Goal: Task Accomplishment & Management: Use online tool/utility

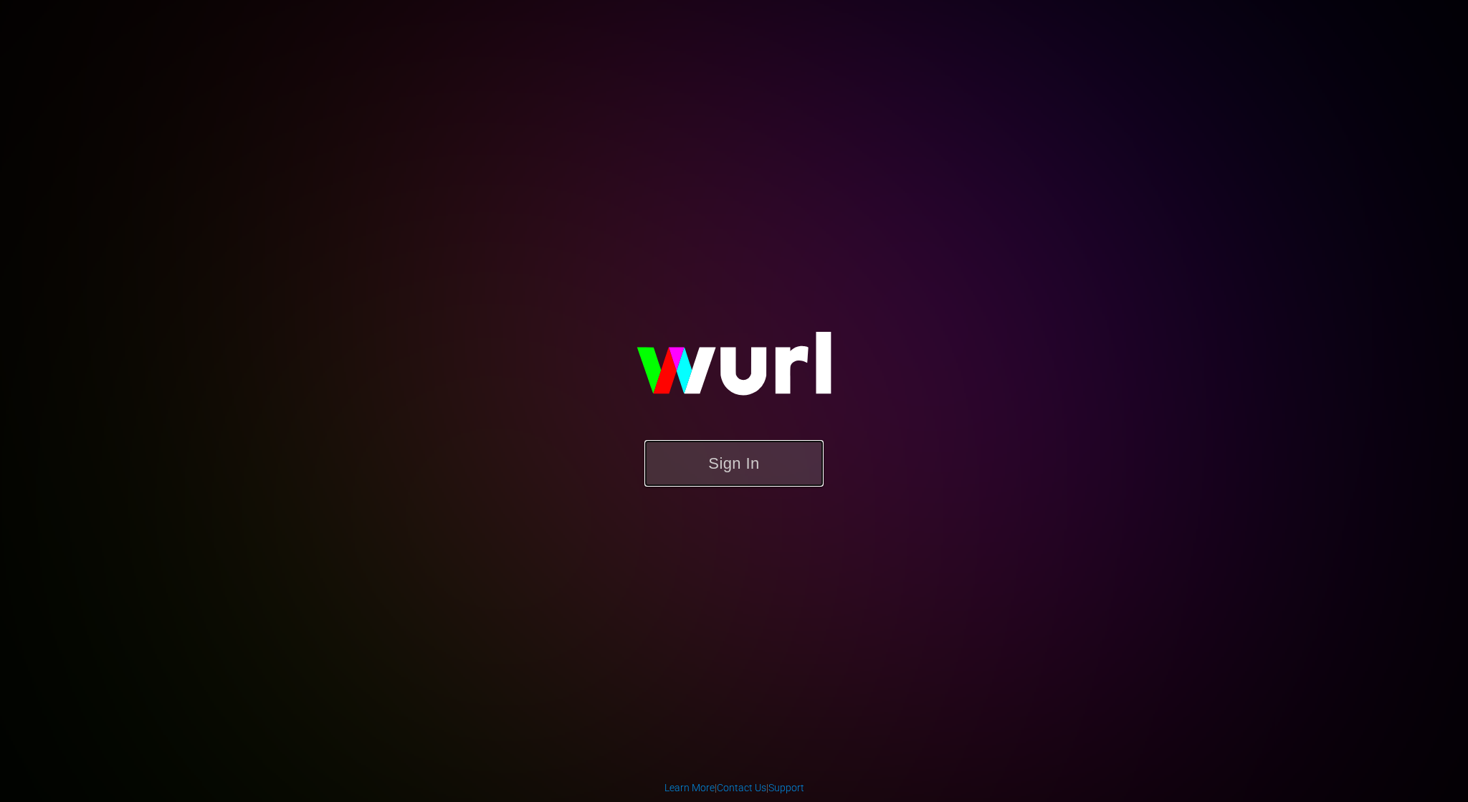
click at [753, 467] on button "Sign In" at bounding box center [733, 463] width 179 height 47
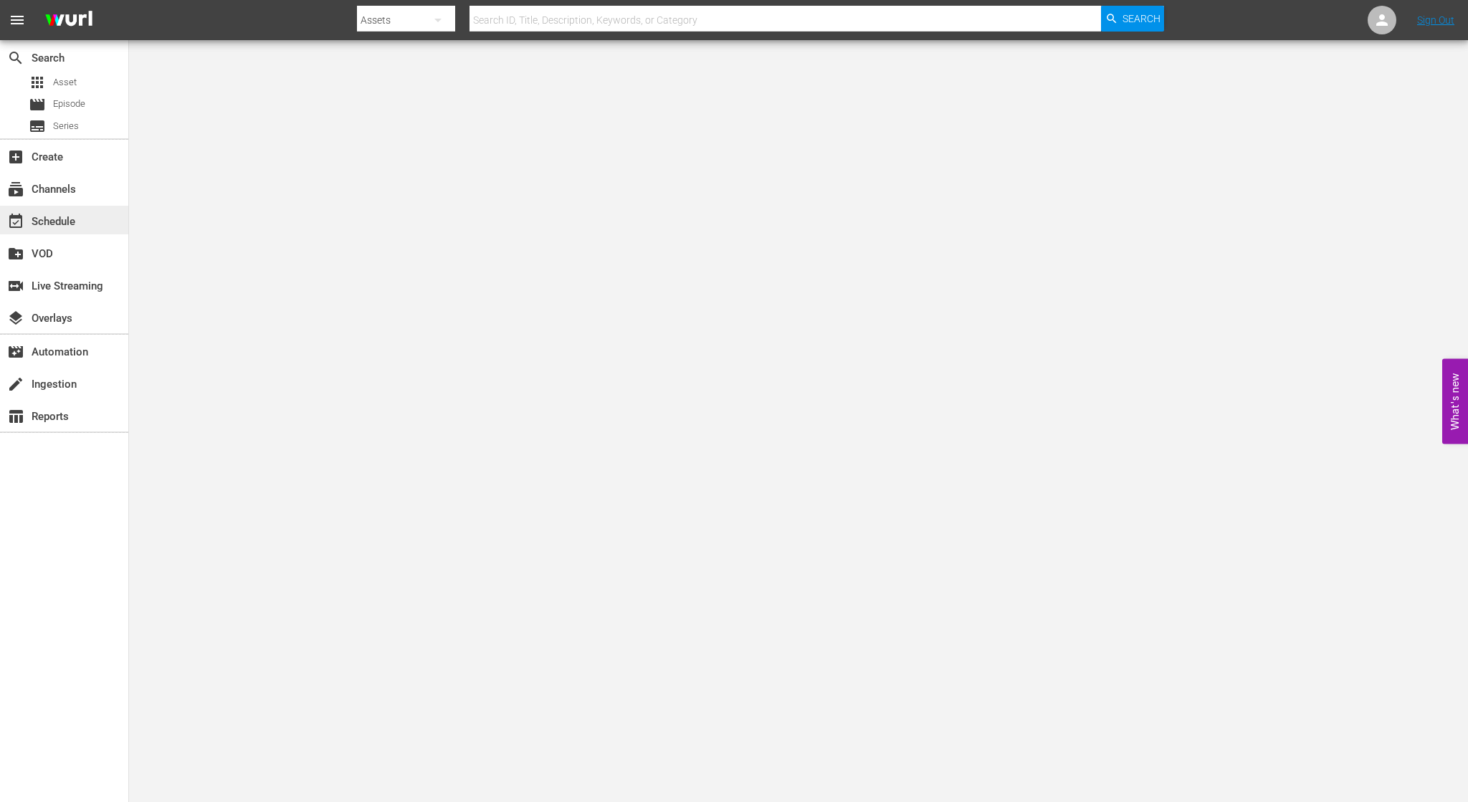
click at [27, 217] on div "event_available Schedule" at bounding box center [40, 219] width 80 height 13
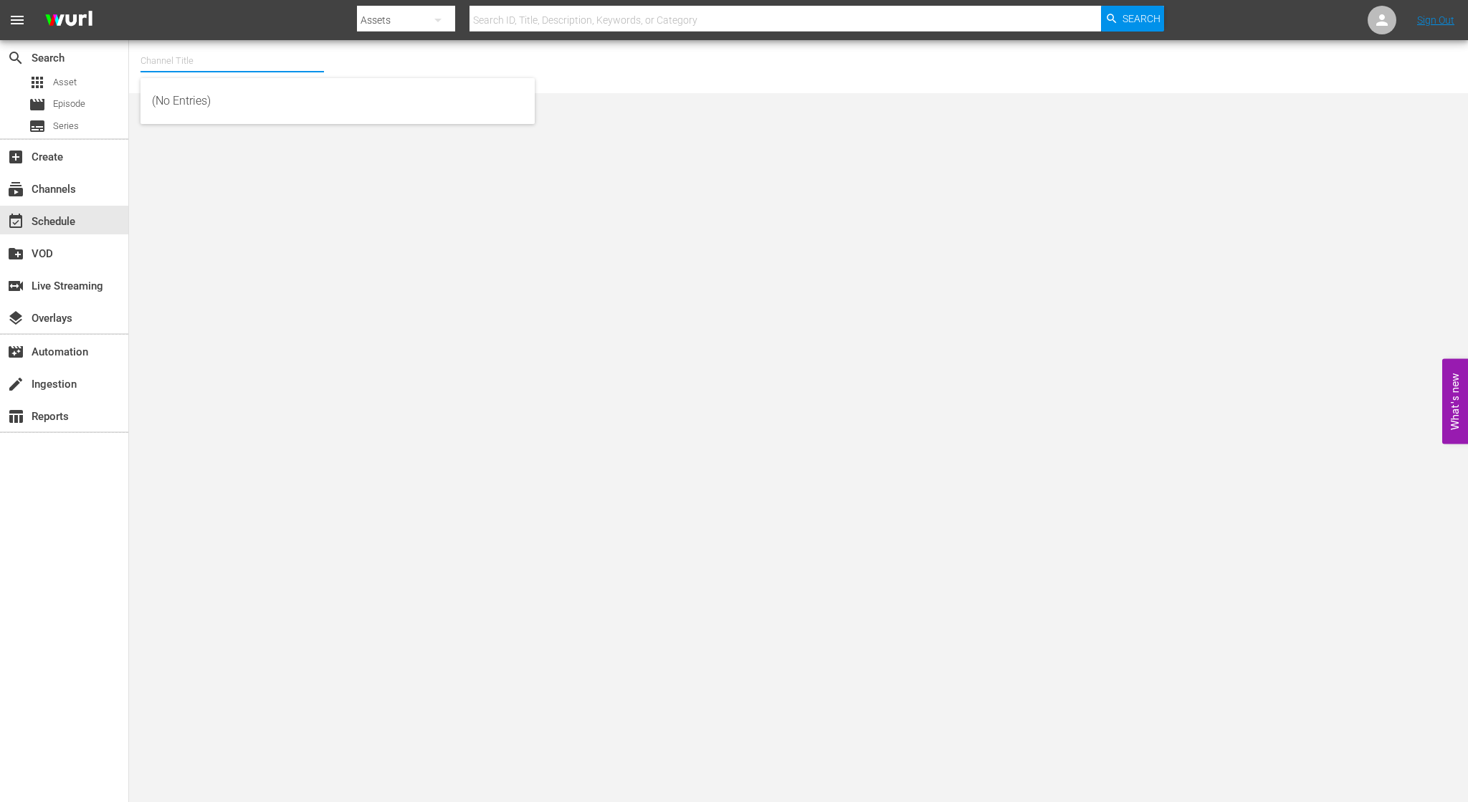
click at [295, 62] on input "text" at bounding box center [231, 61] width 183 height 34
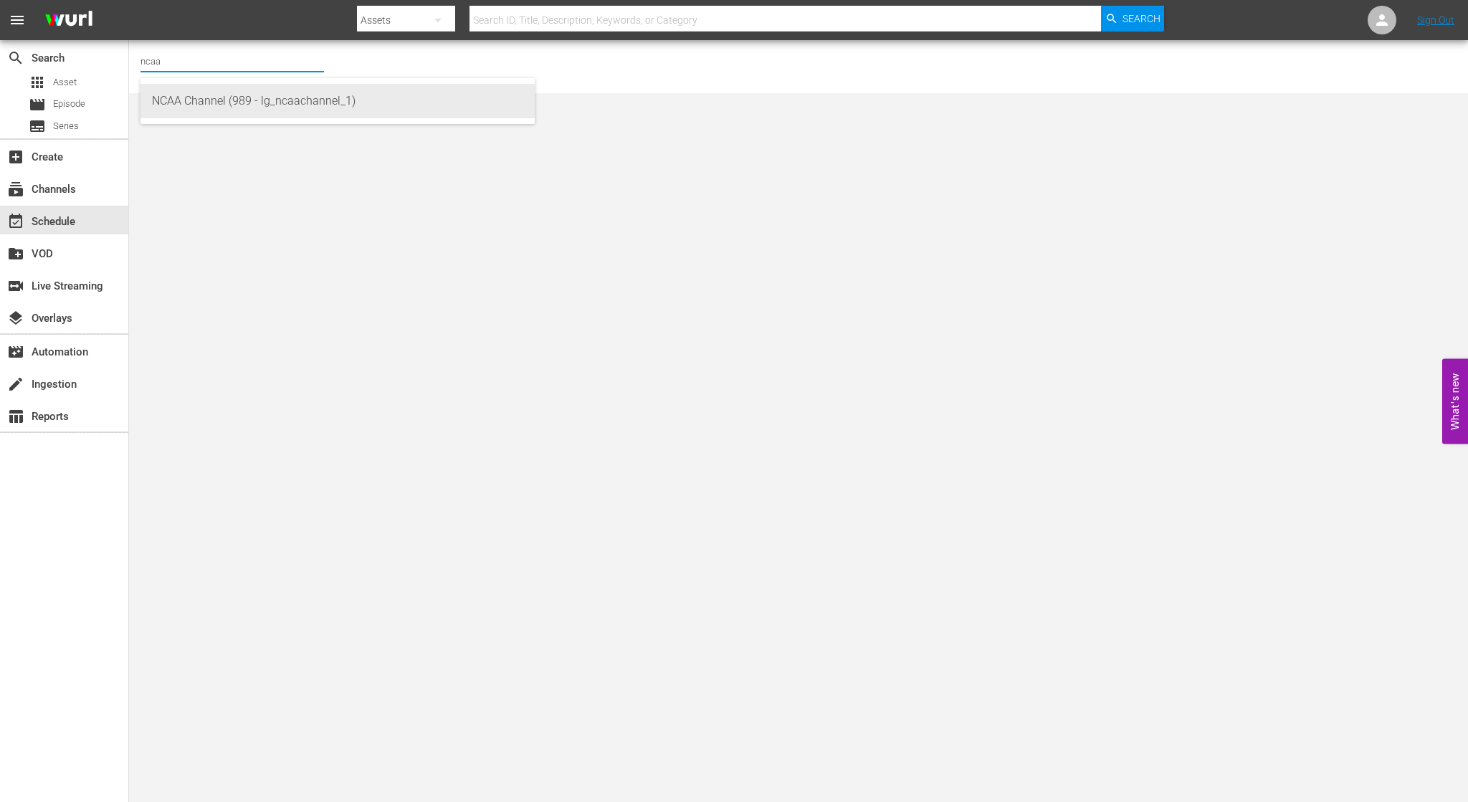
click at [302, 97] on div "NCAA Channel (989 - lg_ncaachannel_1)" at bounding box center [337, 101] width 371 height 34
type input "NCAA Channel (989 - lg_ncaachannel_1)"
